Goal: Task Accomplishment & Management: Use online tool/utility

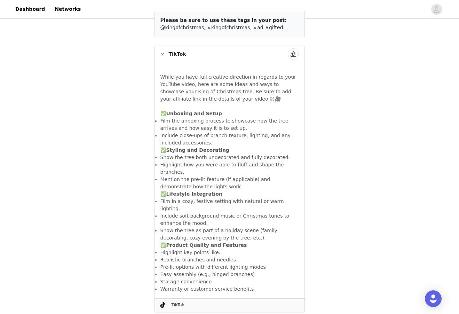
scroll to position [94, 0]
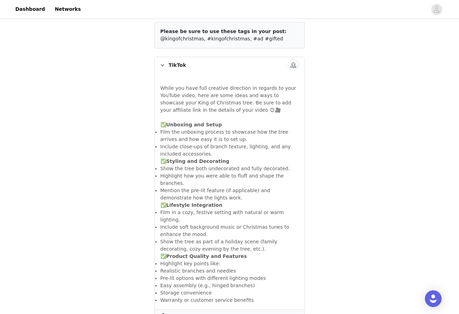
click at [292, 59] on button "button" at bounding box center [293, 64] width 11 height 11
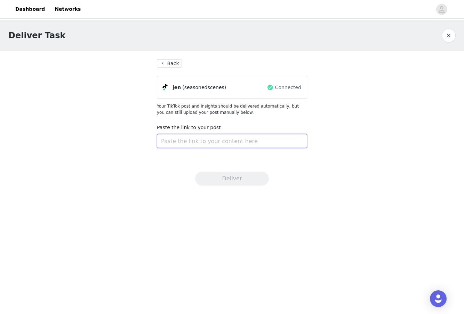
click at [215, 142] on input "text" at bounding box center [232, 141] width 150 height 14
paste input "[URL][DOMAIN_NAME]"
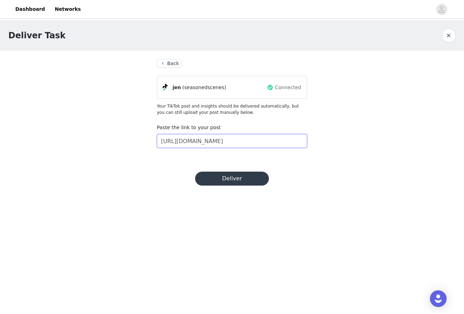
drag, startPoint x: 205, startPoint y: 138, endPoint x: 146, endPoint y: 140, distance: 59.5
click at [146, 140] on div "Deliver Task Back jen (seasonedscenes) Connected Your TikTok post and insights …" at bounding box center [232, 91] width 464 height 143
type input "[URL][DOMAIN_NAME]"
click at [222, 160] on section "Back [PERSON_NAME] (seasonedscenes) Connected Your TikTok post and insights sho…" at bounding box center [231, 107] width 167 height 112
click at [226, 176] on button "Deliver" at bounding box center [232, 178] width 74 height 14
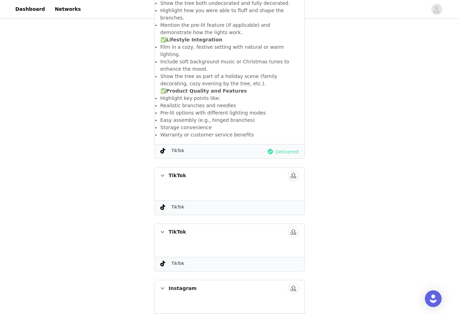
scroll to position [268, 0]
